Goal: Answer question/provide support: Answer question/provide support

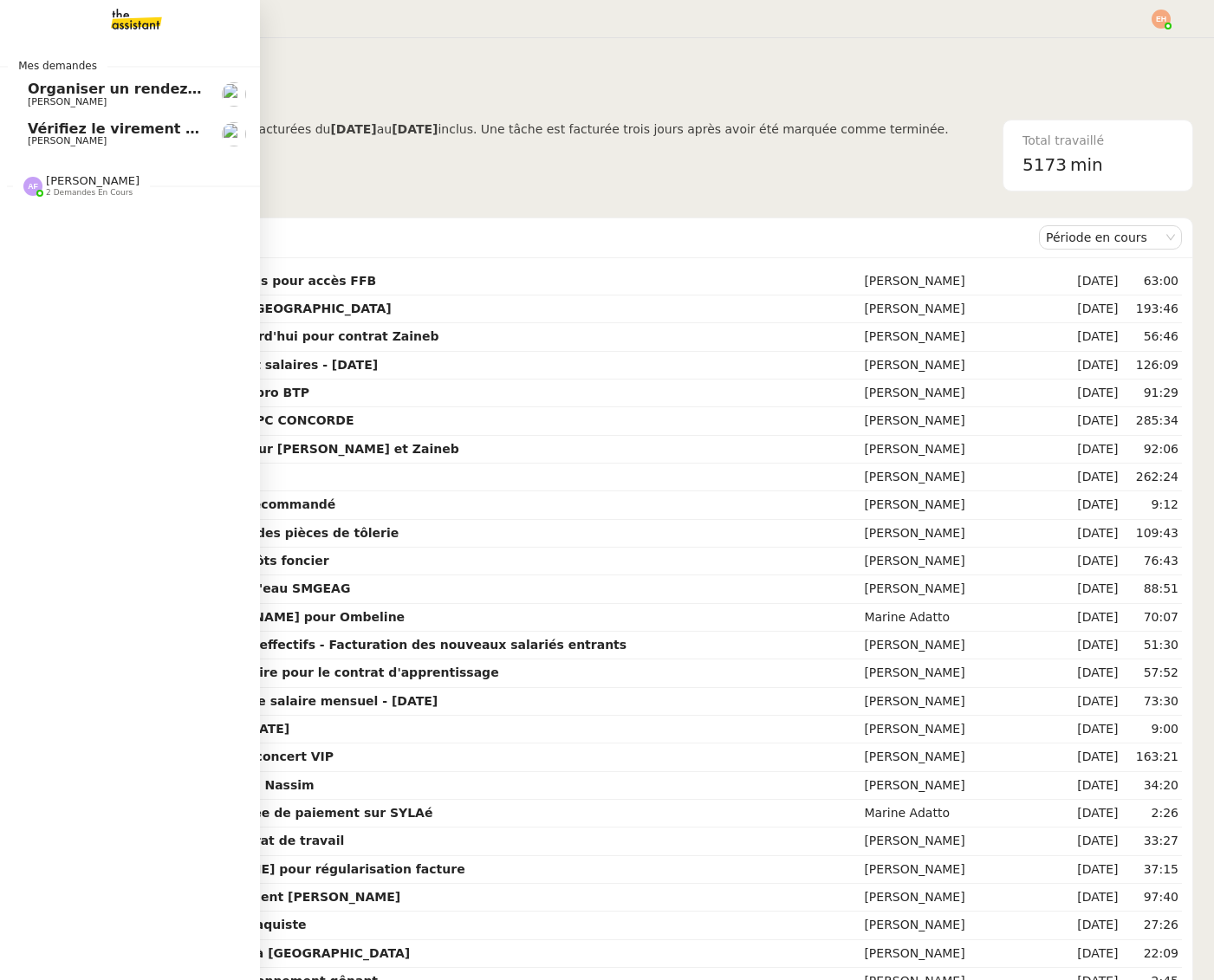
click at [66, 127] on span "Vérifiez le virement de 10 K€" at bounding box center [140, 129] width 226 height 17
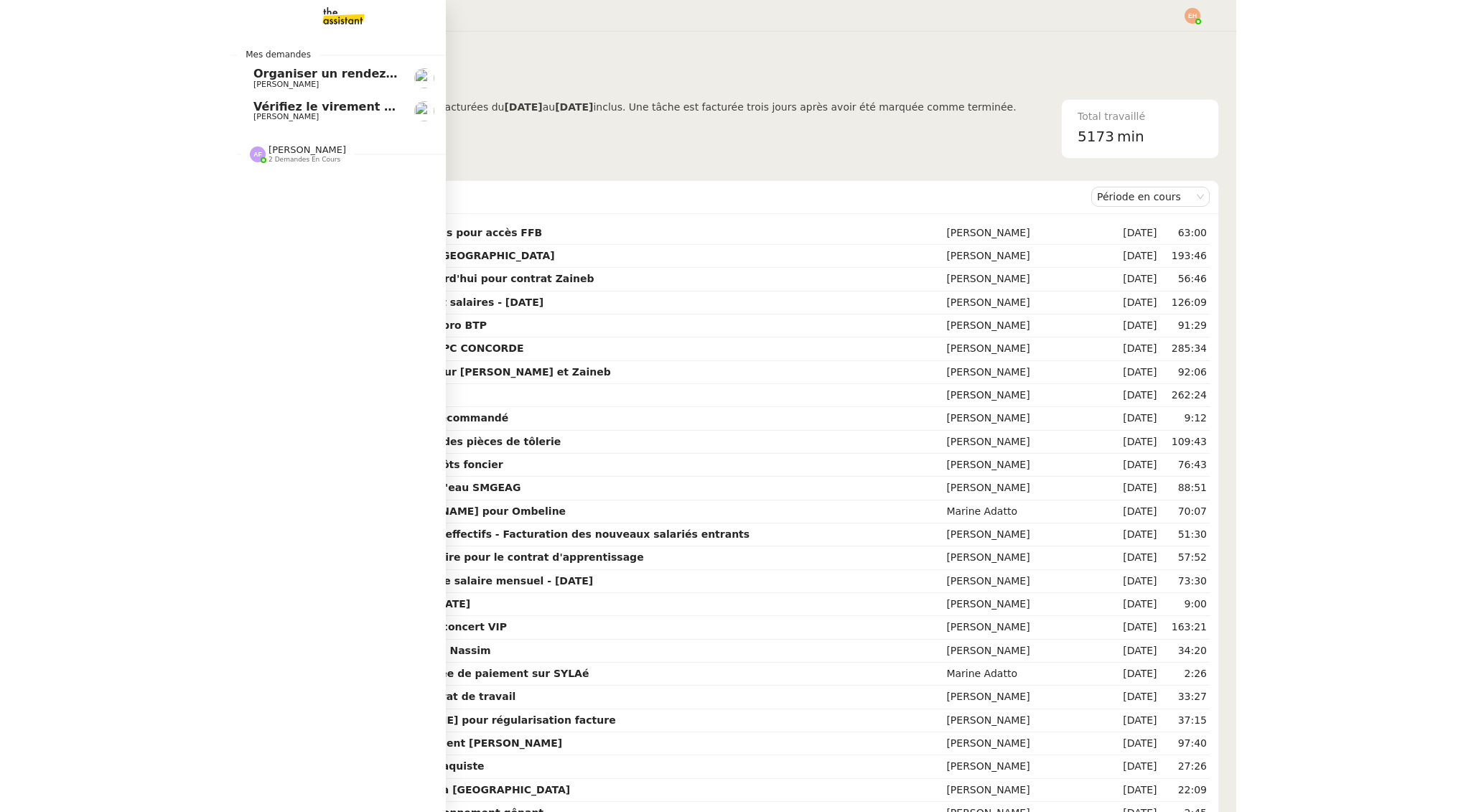
scroll to position [0, 6]
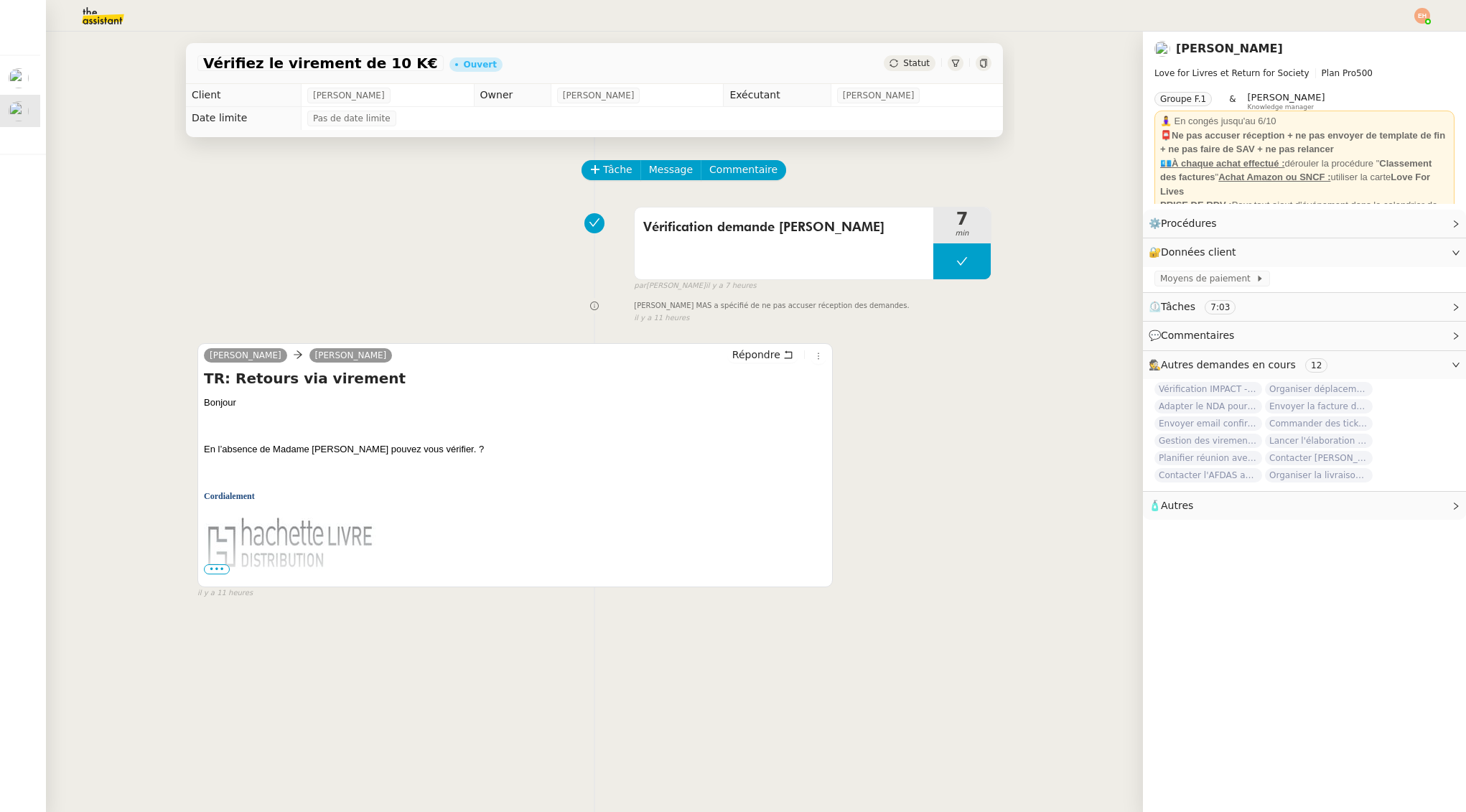
click at [120, 15] on img at bounding box center [91, 15] width 111 height 32
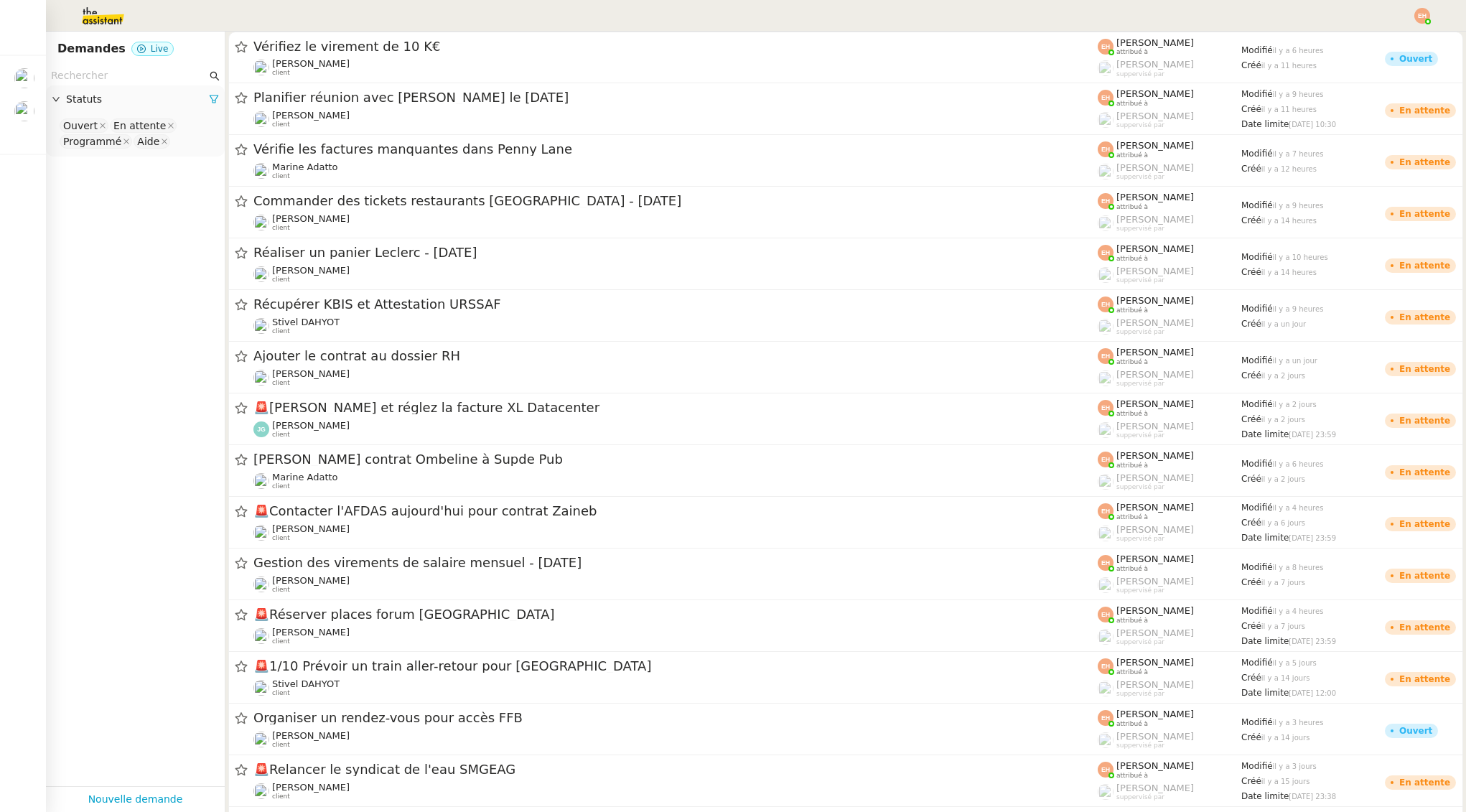
click at [106, 18] on img at bounding box center [91, 15] width 111 height 32
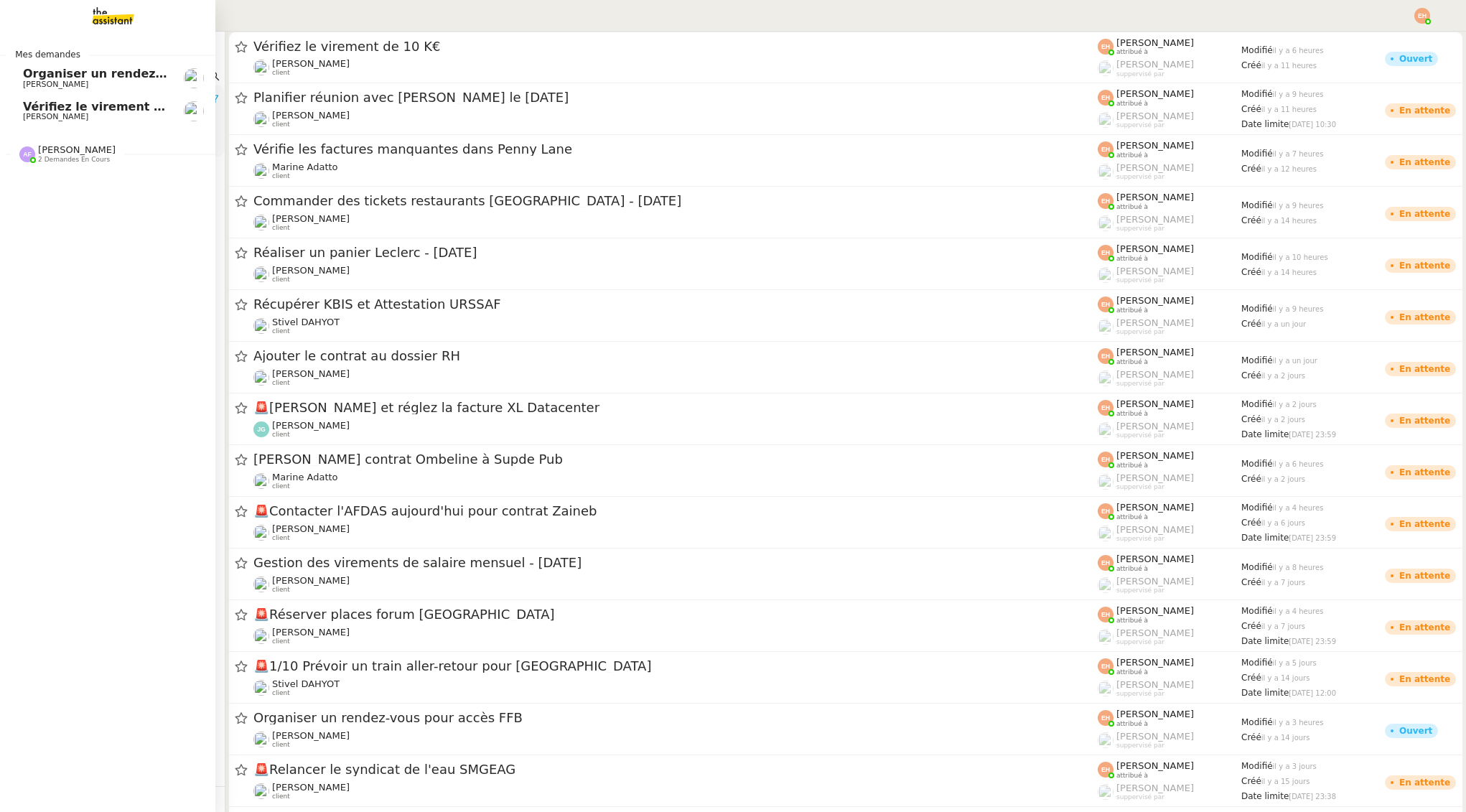
click at [47, 98] on link "Vérifiez le virement de 10 K€ [PERSON_NAME]" at bounding box center [108, 111] width 215 height 33
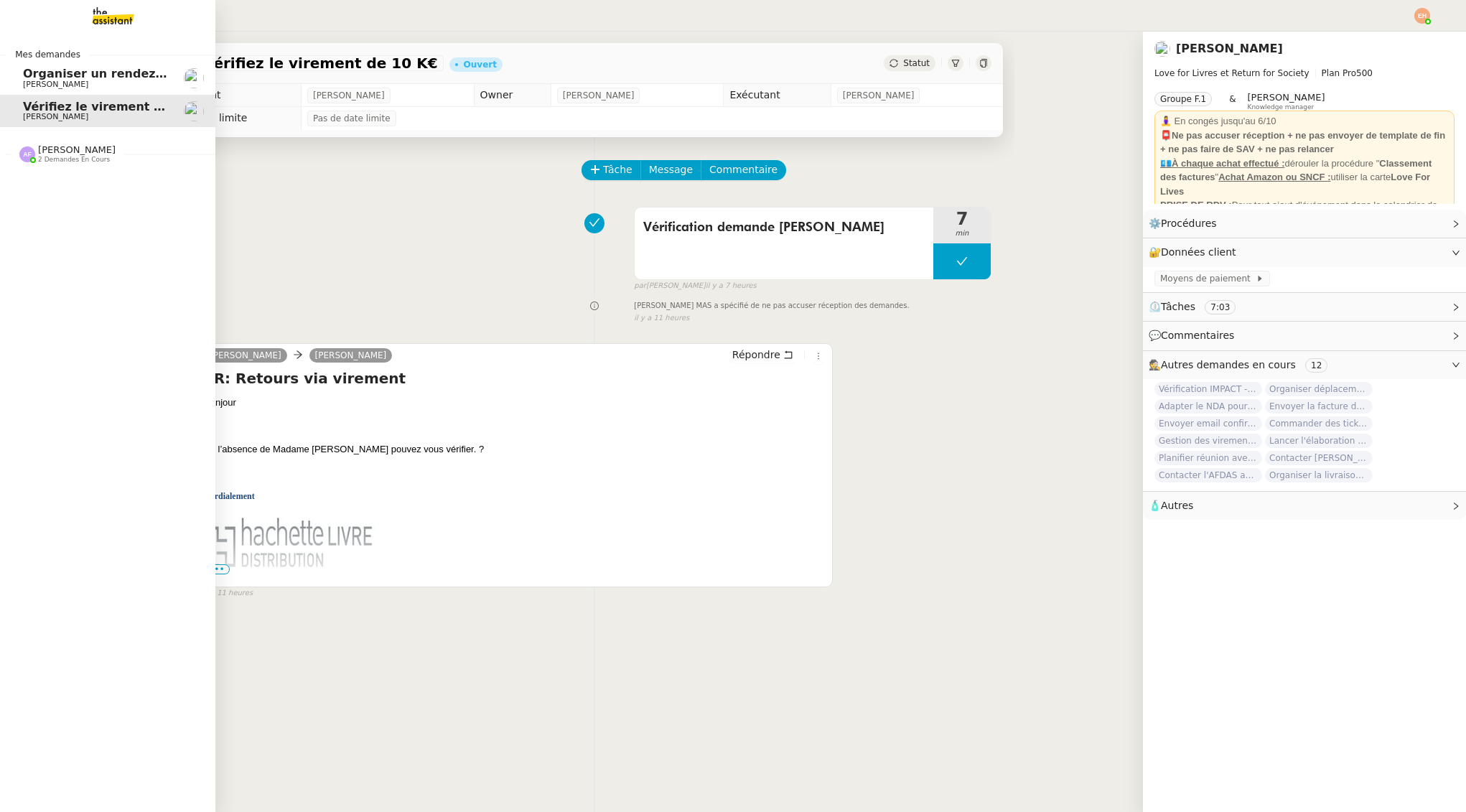
click at [63, 77] on span "Organiser un rendez-vous pour accès FFB" at bounding box center [158, 74] width 270 height 14
